Goal: Find contact information: Find contact information

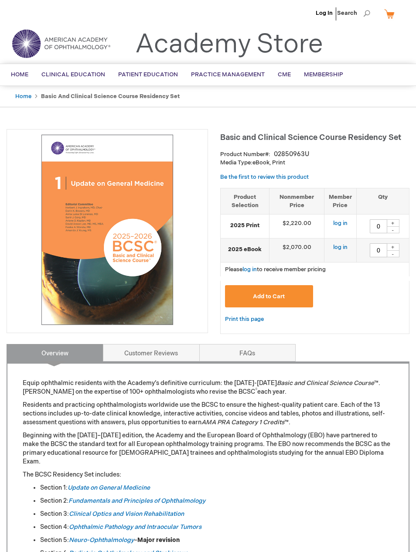
click at [331, 12] on link "Log In" at bounding box center [324, 13] width 17 height 7
click at [284, 11] on span "[PERSON_NAME]" at bounding box center [281, 13] width 48 height 7
click at [288, 12] on span "[PERSON_NAME]" at bounding box center [281, 13] width 48 height 7
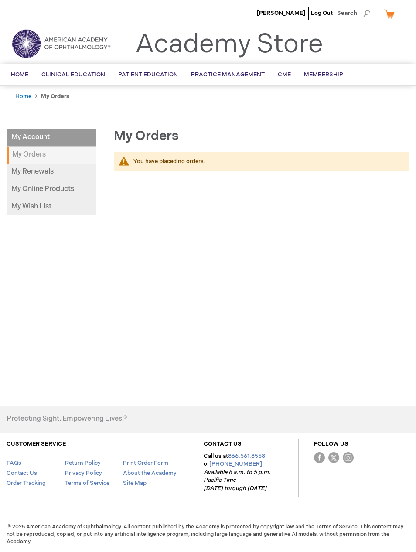
click at [24, 170] on link "My Renewals" at bounding box center [52, 172] width 90 height 17
click at [318, 74] on span "Membership" at bounding box center [323, 74] width 39 height 7
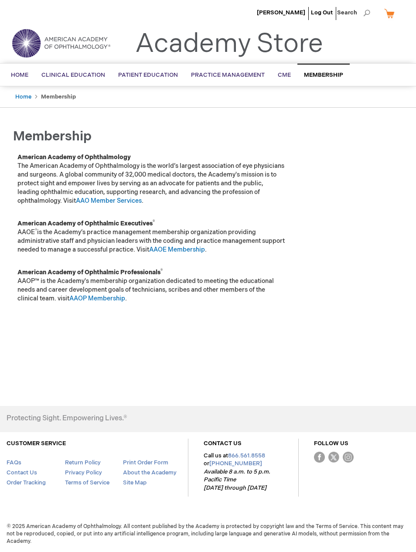
click at [117, 200] on link "AAO Member Services" at bounding box center [109, 201] width 66 height 7
